Goal: Task Accomplishment & Management: Manage account settings

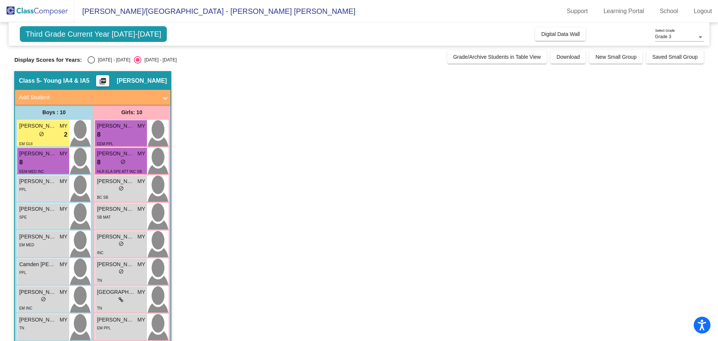
scroll to position [68, 0]
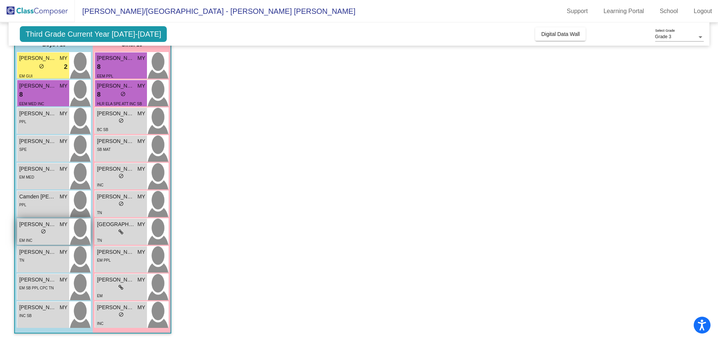
click at [48, 233] on div "lock do_not_disturb_alt" at bounding box center [43, 232] width 48 height 8
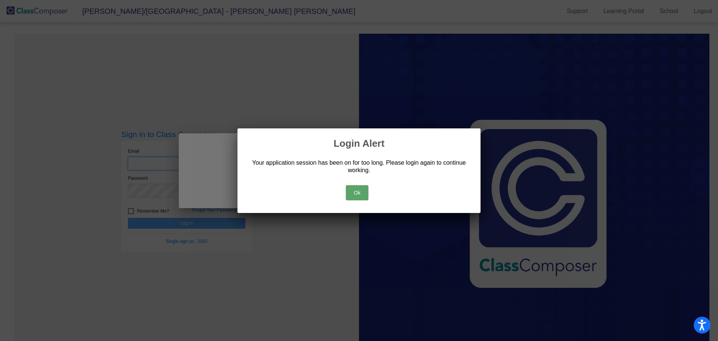
type input "[EMAIL_ADDRESS][DOMAIN_NAME]"
click at [362, 191] on button "Ok" at bounding box center [357, 192] width 22 height 15
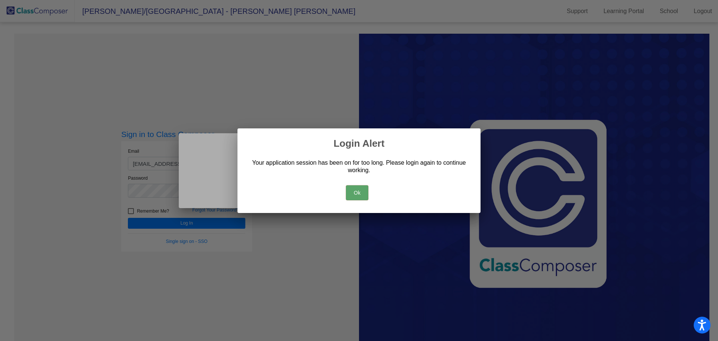
click at [359, 192] on button "Ok" at bounding box center [357, 192] width 22 height 15
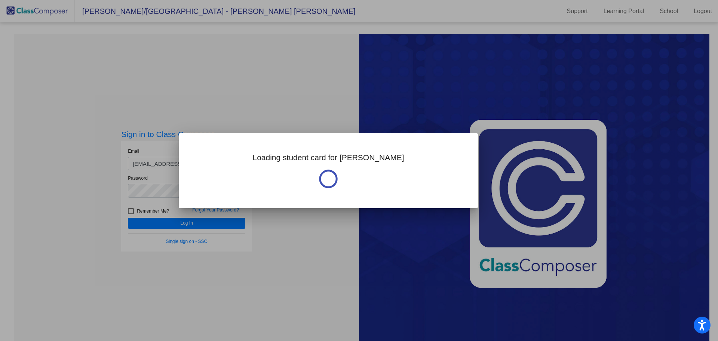
click at [204, 225] on div at bounding box center [359, 170] width 718 height 341
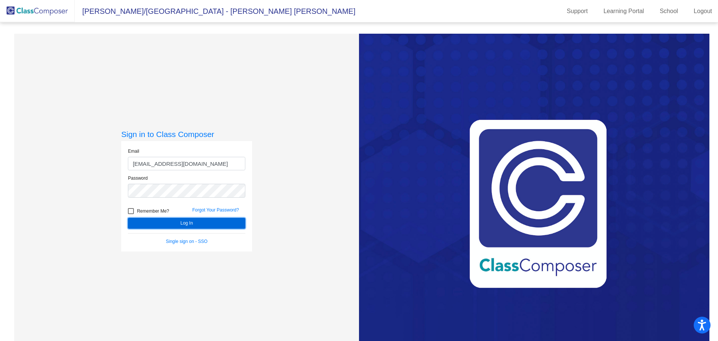
click at [204, 225] on button "Log In" at bounding box center [186, 223] width 117 height 11
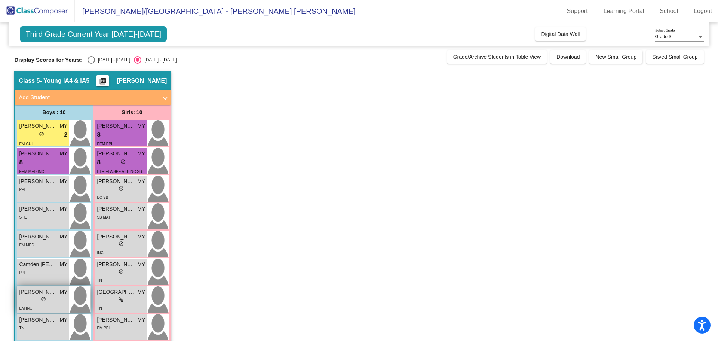
scroll to position [37, 0]
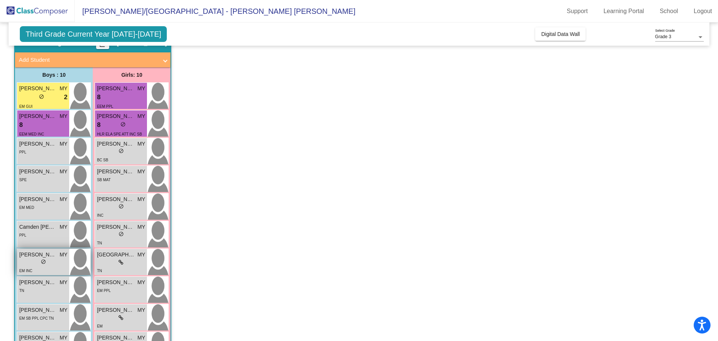
click at [56, 258] on div "lock do_not_disturb_alt" at bounding box center [43, 262] width 48 height 8
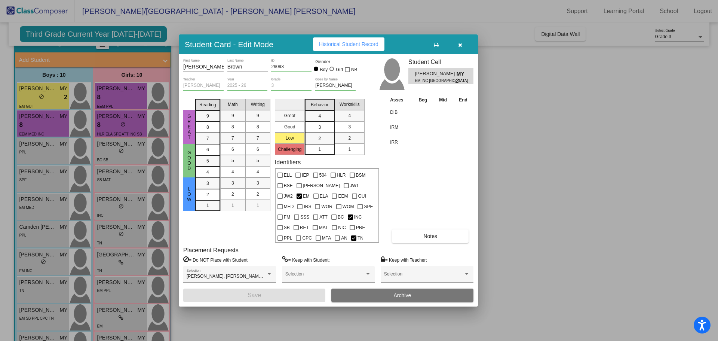
click at [433, 235] on span "Notes" at bounding box center [430, 236] width 14 height 6
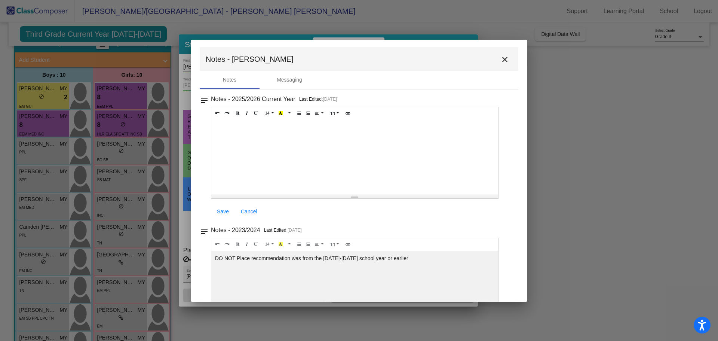
scroll to position [0, 0]
click at [505, 62] on mat-icon "close" at bounding box center [504, 60] width 9 height 9
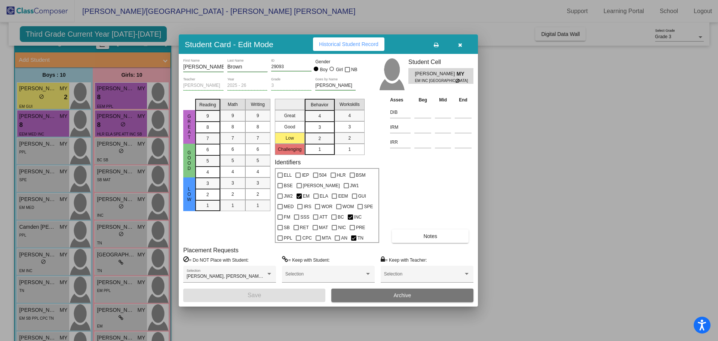
click at [460, 45] on icon "button" at bounding box center [460, 44] width 4 height 5
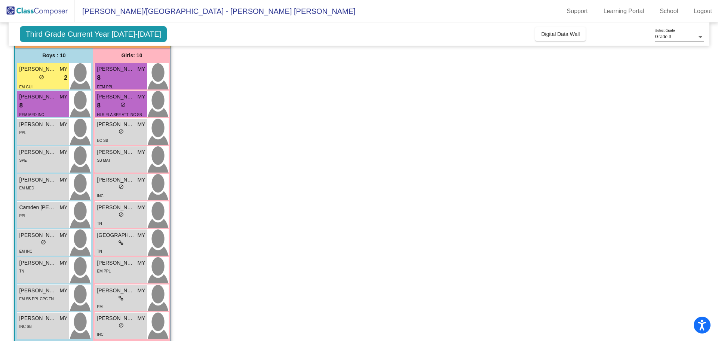
scroll to position [68, 0]
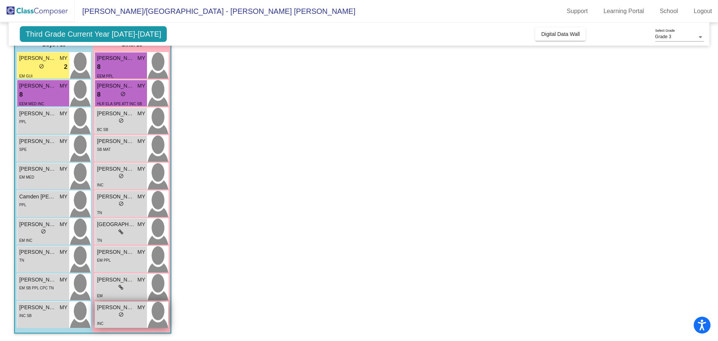
click at [117, 317] on div "lock do_not_disturb_alt" at bounding box center [121, 315] width 48 height 8
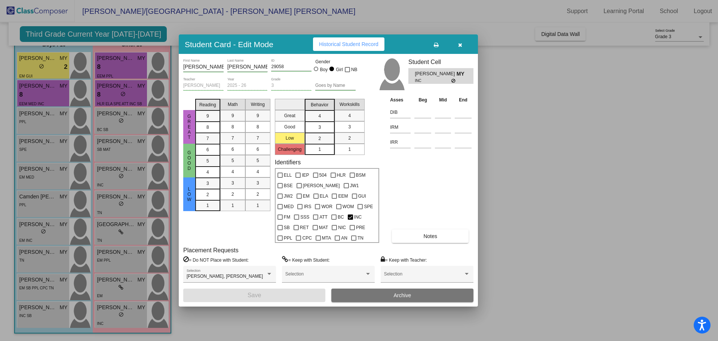
click at [538, 222] on div at bounding box center [359, 170] width 718 height 341
